Goal: Task Accomplishment & Management: Manage account settings

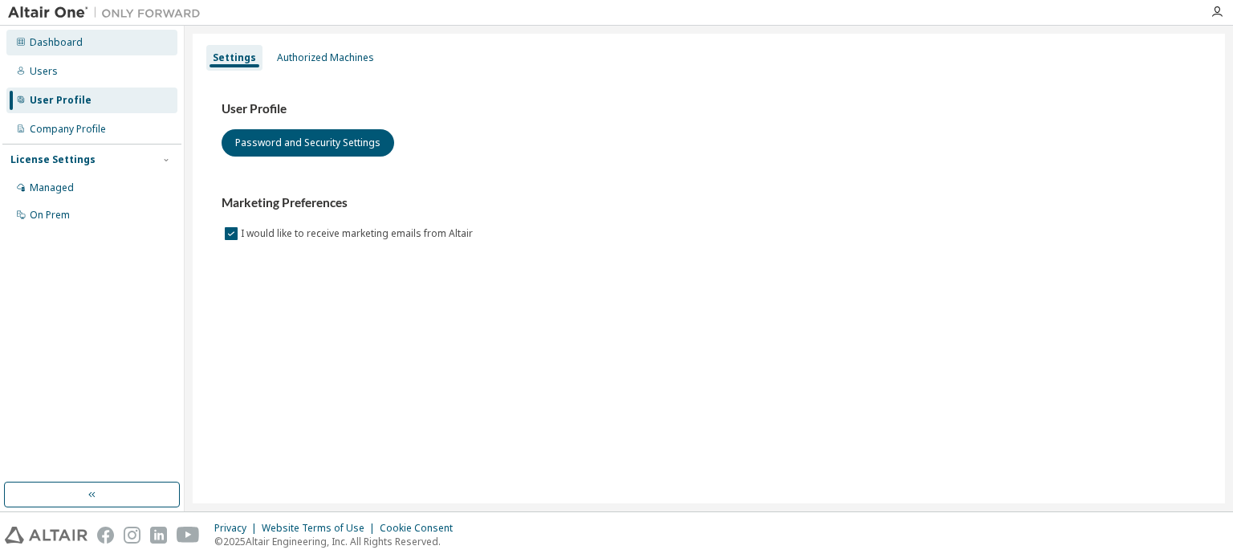
click at [72, 49] on div "Dashboard" at bounding box center [91, 43] width 171 height 26
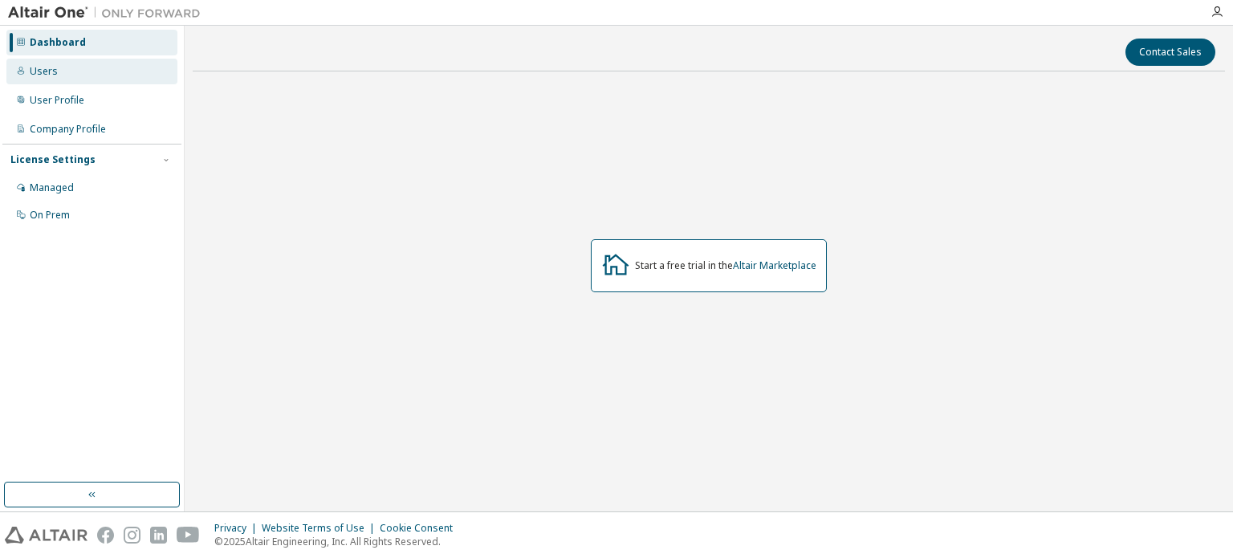
click at [71, 63] on div "Users" at bounding box center [91, 72] width 171 height 26
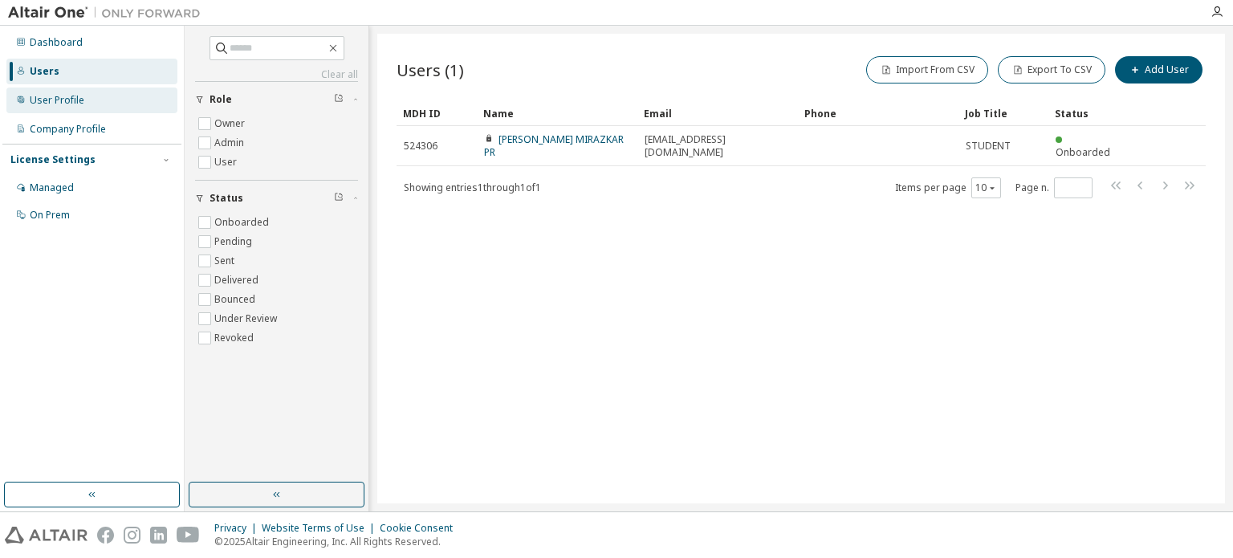
click at [96, 95] on div "User Profile" at bounding box center [91, 100] width 171 height 26
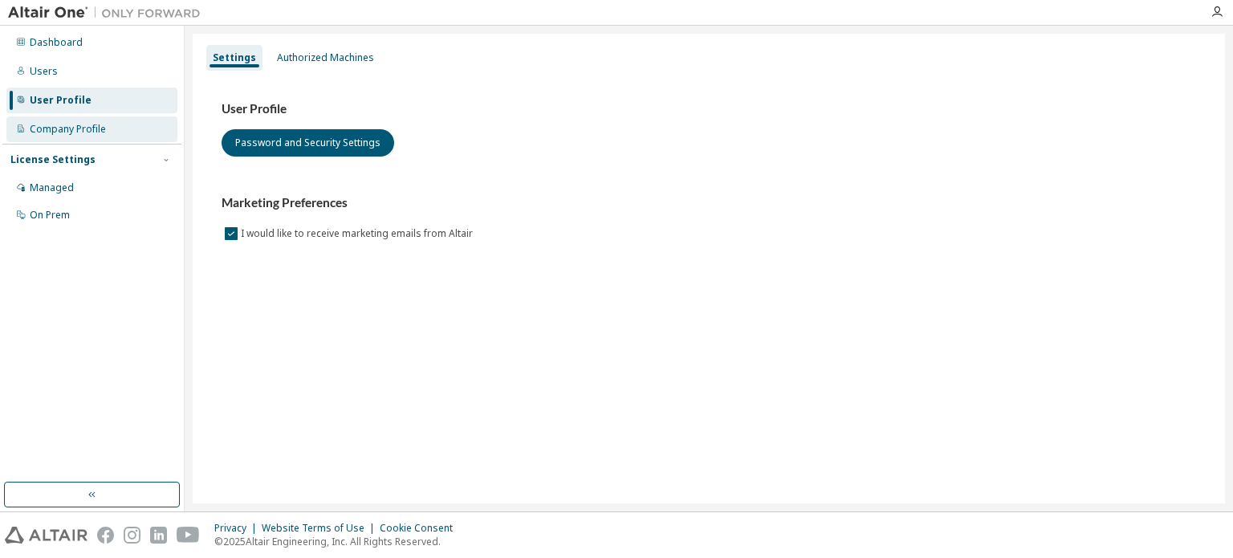
click at [96, 124] on div "Company Profile" at bounding box center [68, 129] width 76 height 13
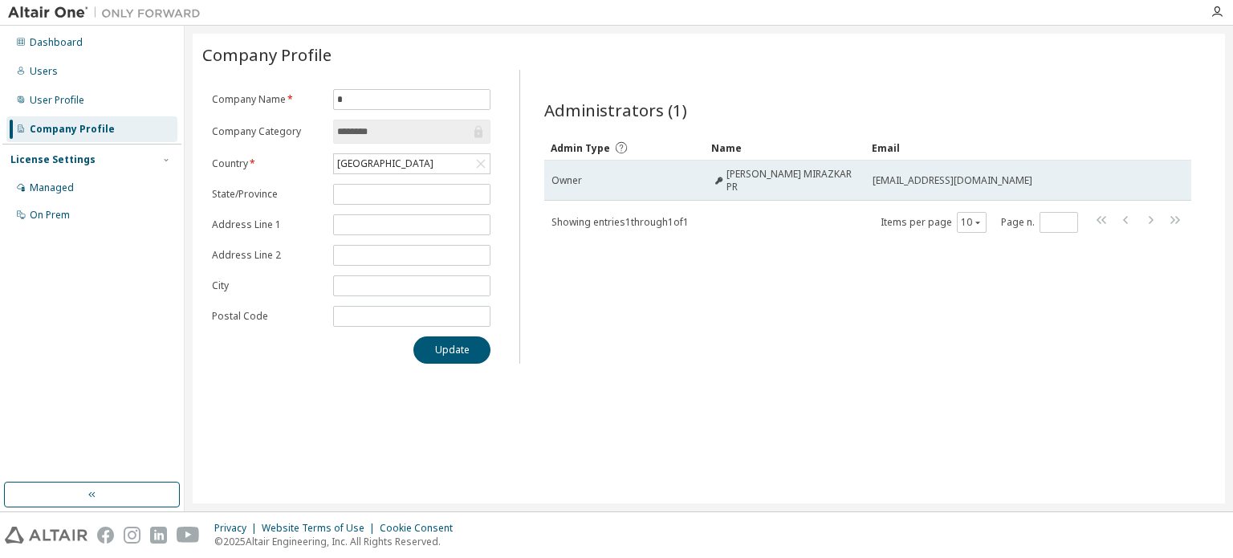
click at [719, 182] on icon at bounding box center [718, 181] width 9 height 10
click at [723, 176] on icon at bounding box center [718, 181] width 9 height 10
click at [733, 173] on span "ANANYA MIRAZKAR PR" at bounding box center [792, 181] width 132 height 26
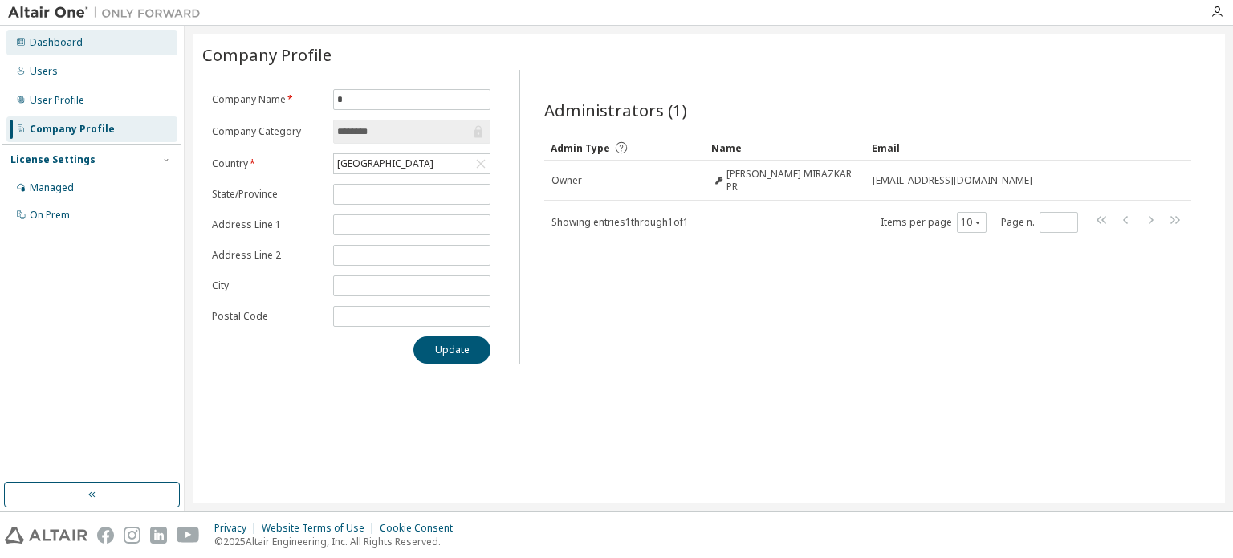
click at [87, 51] on div "Dashboard" at bounding box center [91, 43] width 171 height 26
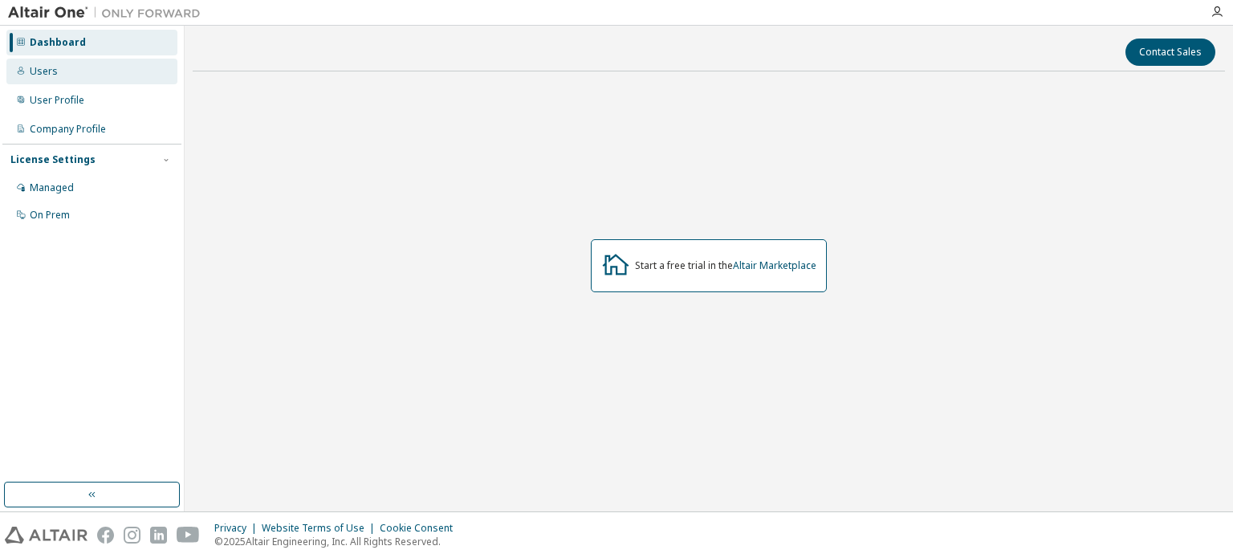
click at [90, 77] on div "Users" at bounding box center [91, 72] width 171 height 26
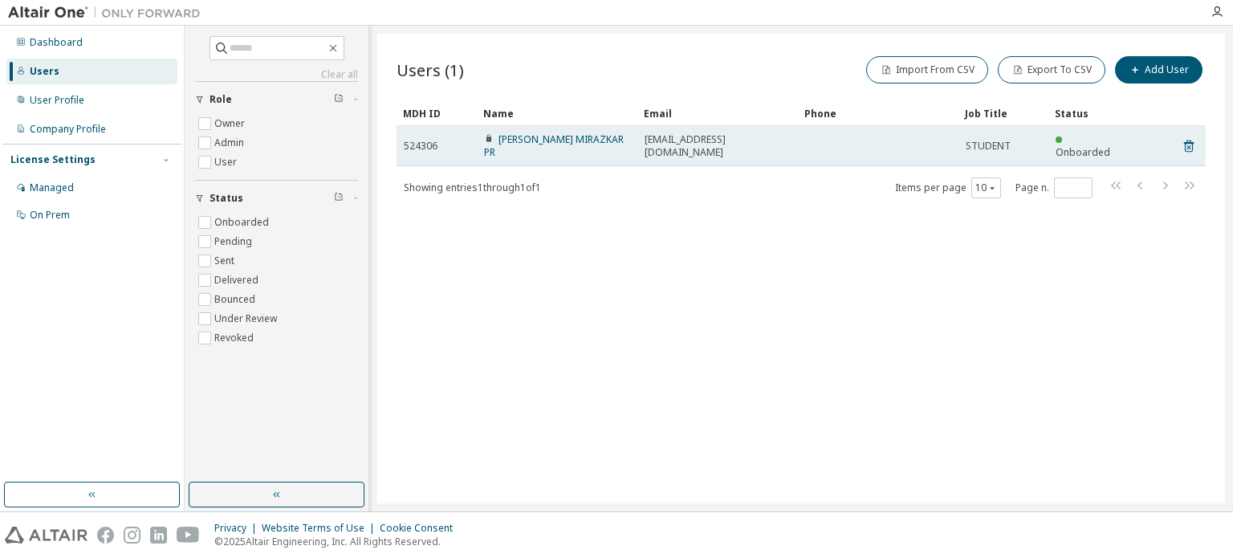
click at [907, 134] on td at bounding box center [878, 146] width 160 height 40
click at [513, 138] on link "ANANYA MIRAZKAR PR" at bounding box center [554, 145] width 140 height 26
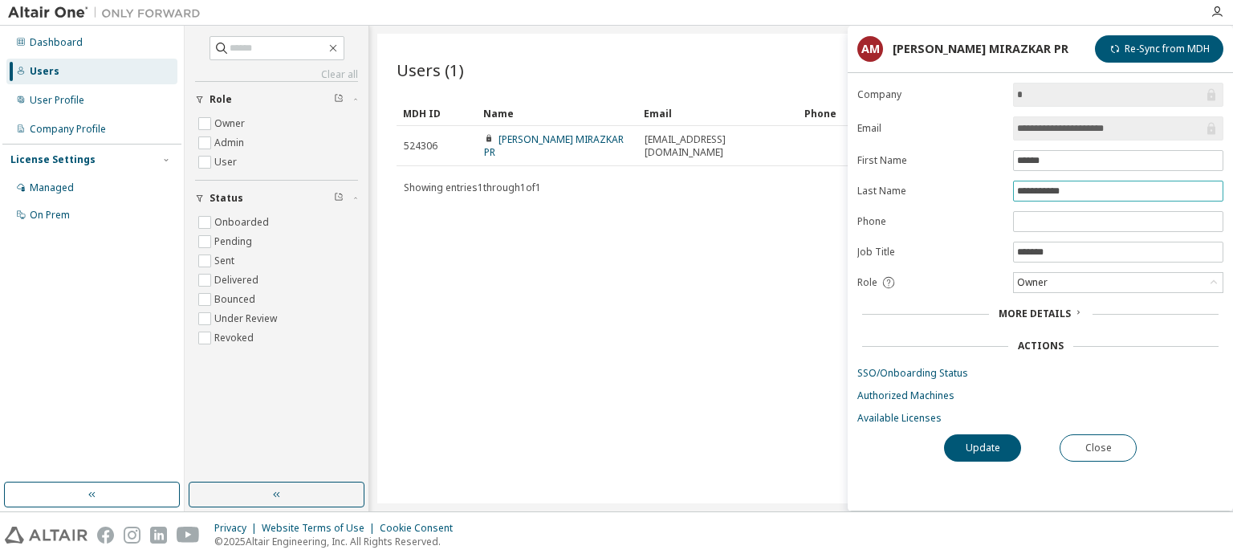
click at [1071, 189] on input "**********" at bounding box center [1118, 191] width 202 height 13
type input "**********"
click at [1004, 439] on button "Update" at bounding box center [982, 447] width 77 height 27
click at [64, 45] on div "Dashboard" at bounding box center [56, 42] width 53 height 13
click at [956, 436] on button "Update" at bounding box center [982, 447] width 77 height 27
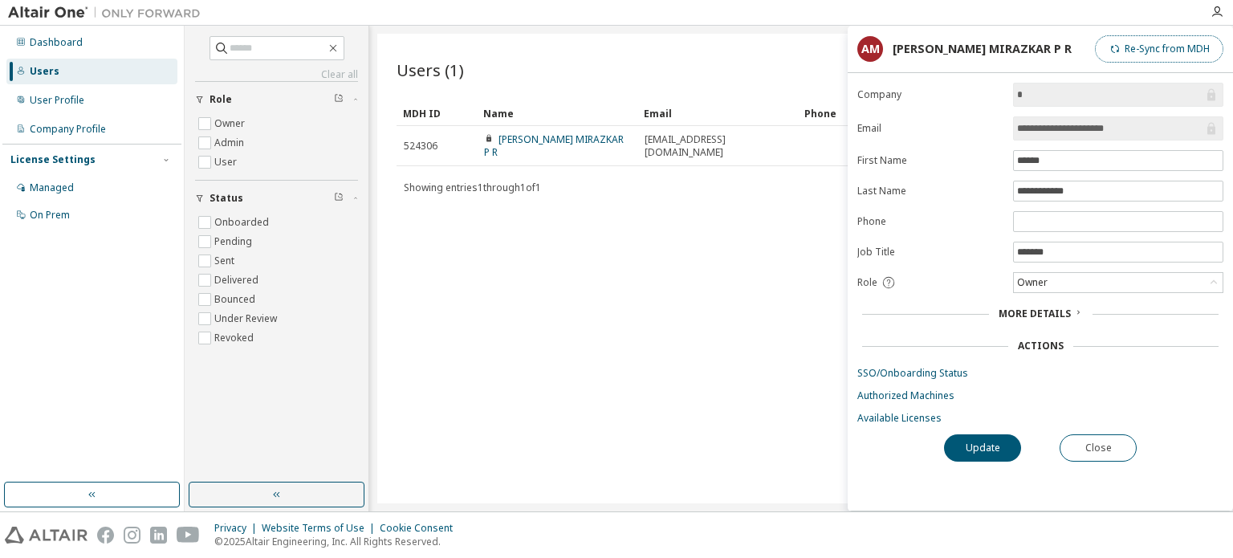
click at [1160, 45] on button "Re-Sync from MDH" at bounding box center [1159, 48] width 128 height 27
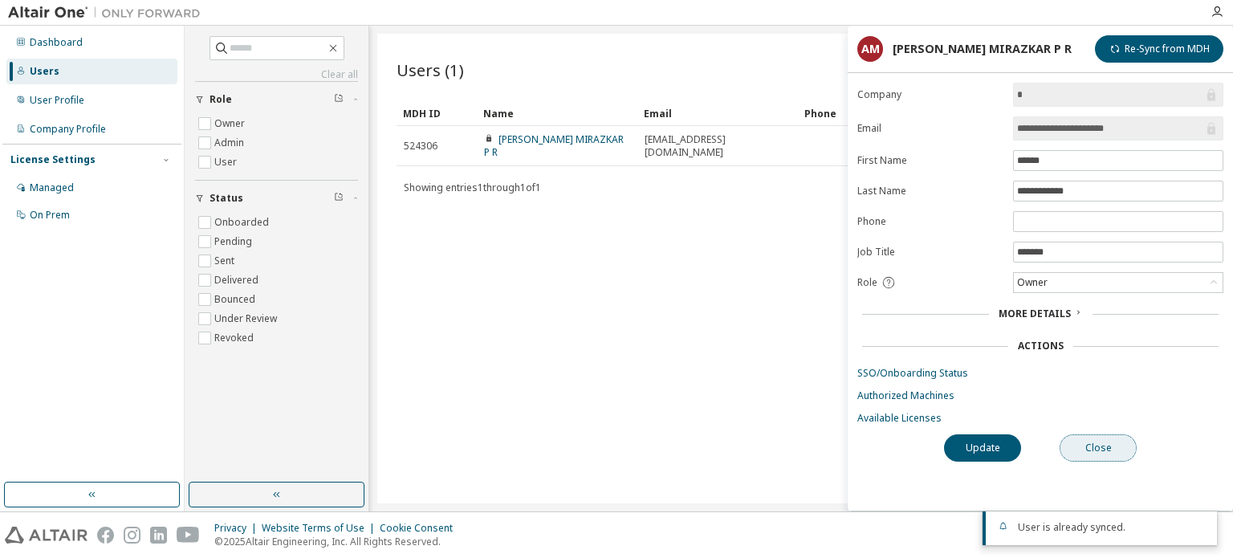
click at [1093, 448] on button "Close" at bounding box center [1097, 447] width 77 height 27
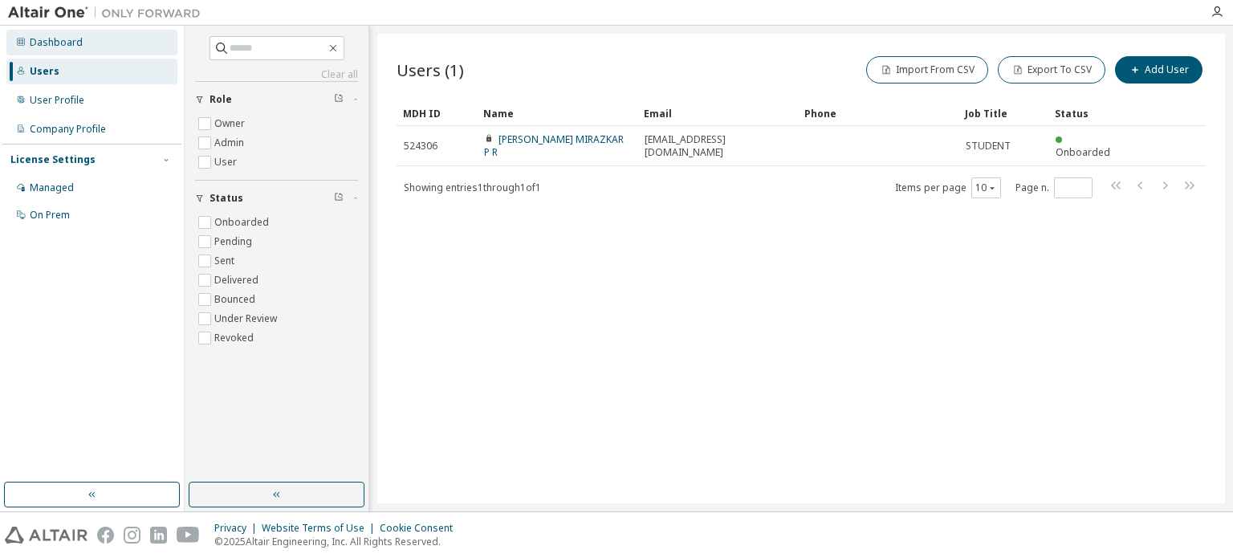
click at [52, 46] on div "Dashboard" at bounding box center [56, 42] width 53 height 13
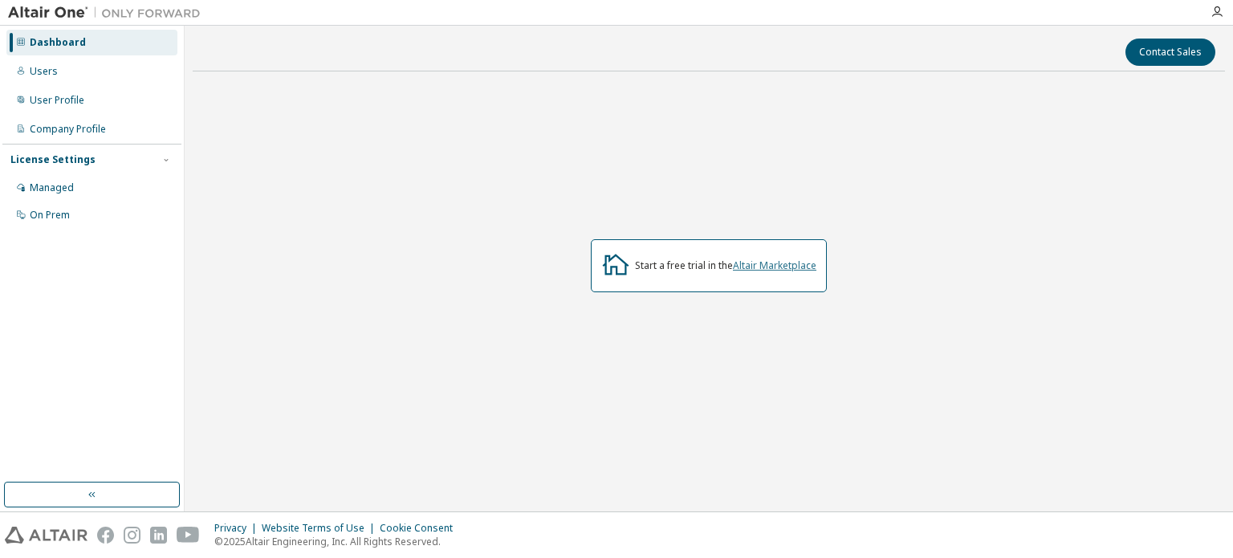
click at [782, 269] on link "Altair Marketplace" at bounding box center [774, 265] width 83 height 14
